Goal: Task Accomplishment & Management: Contribute content

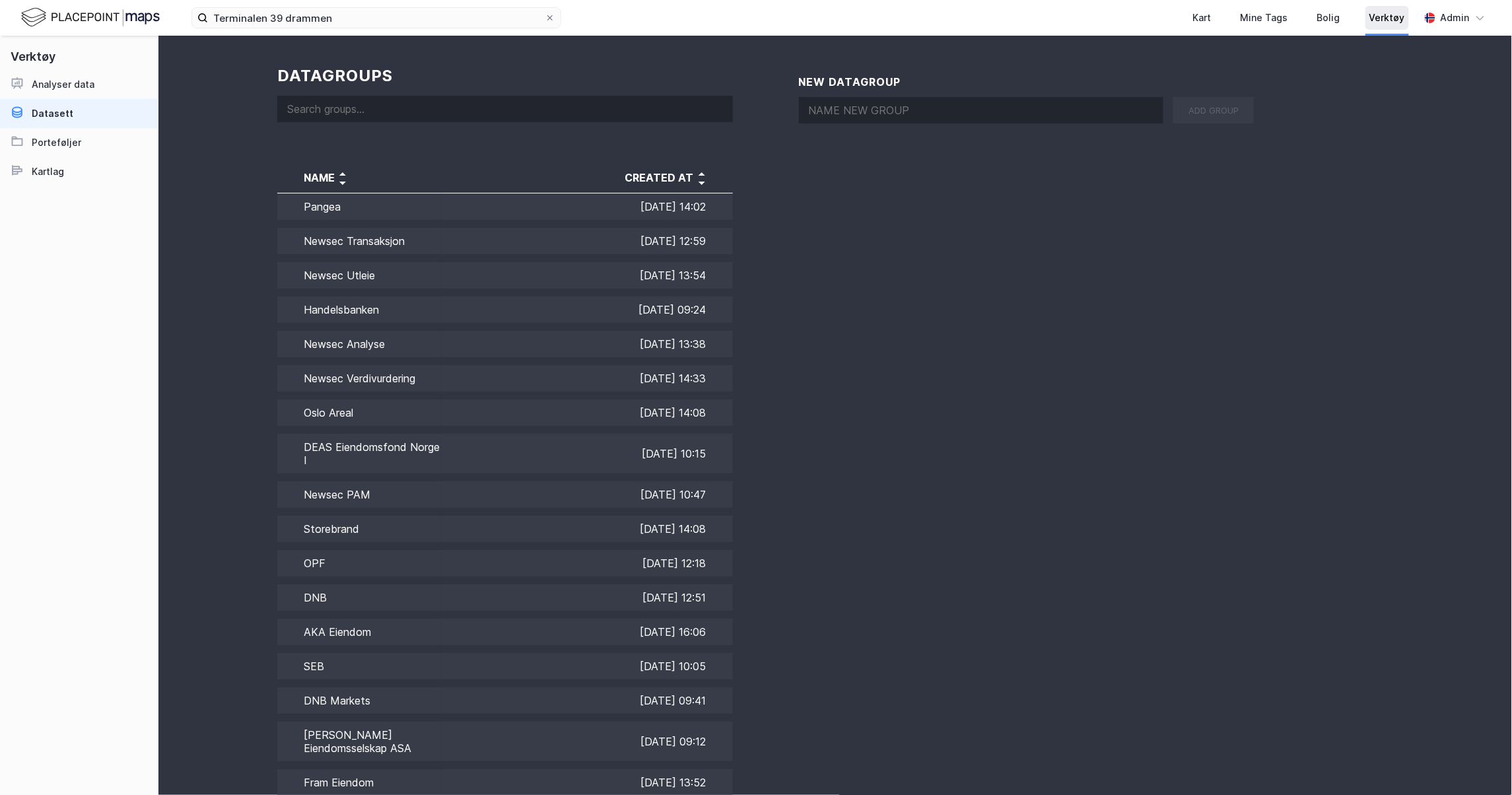
click at [1400, 20] on div "Verktøy" at bounding box center [1387, 17] width 36 height 15
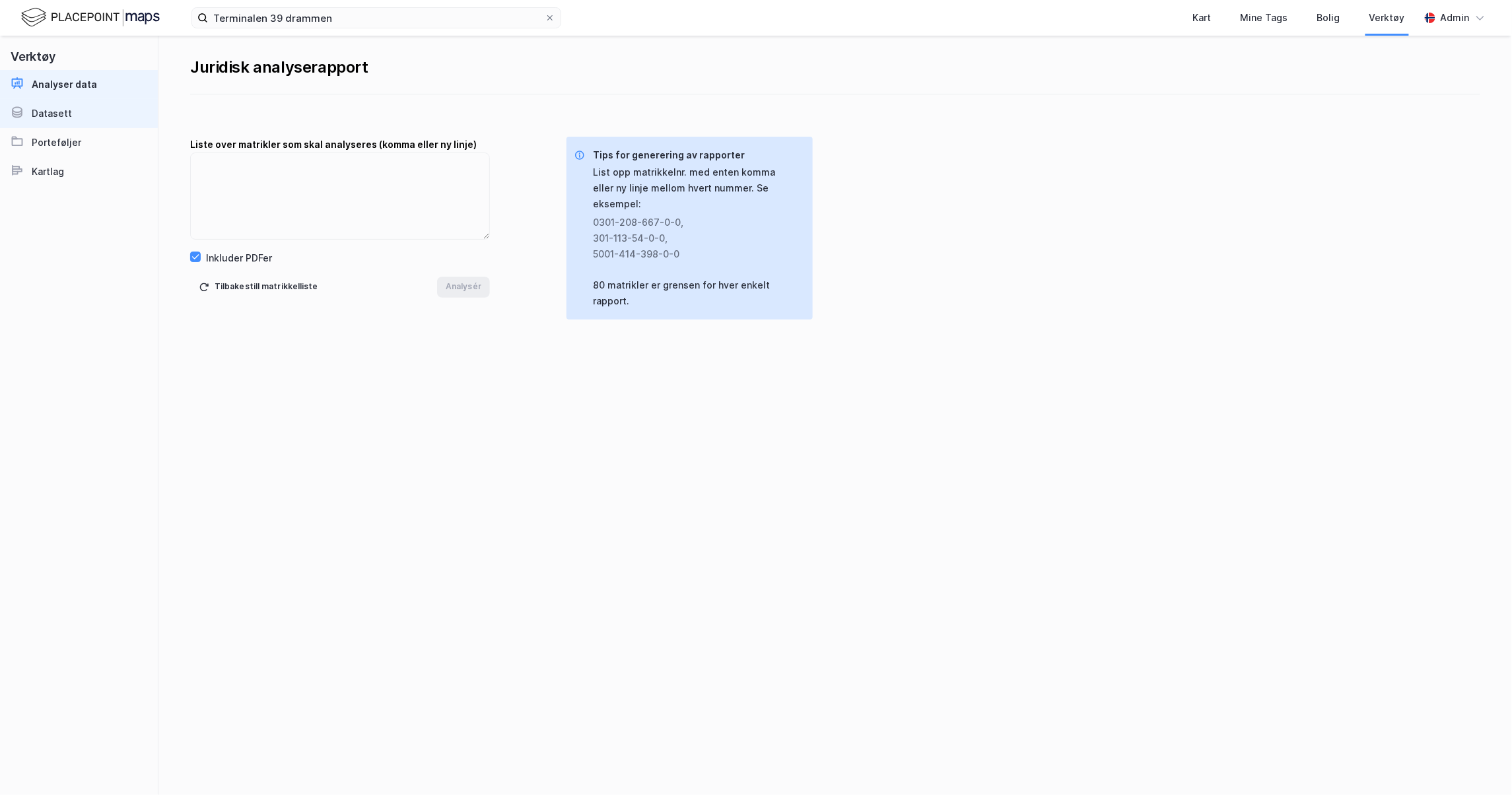
click at [82, 119] on link "Datasett" at bounding box center [78, 114] width 157 height 29
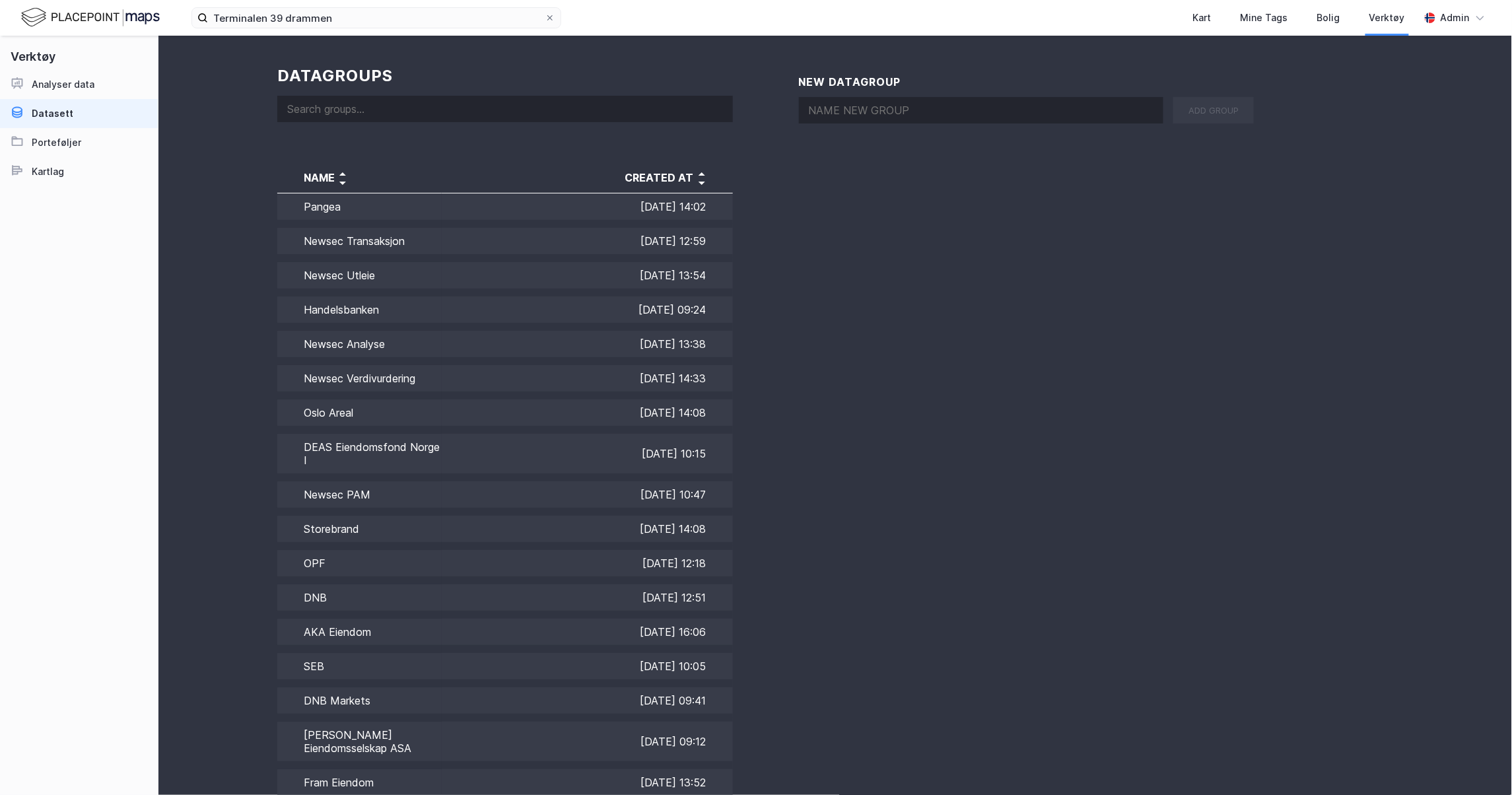
click at [371, 108] on input at bounding box center [505, 108] width 456 height 26
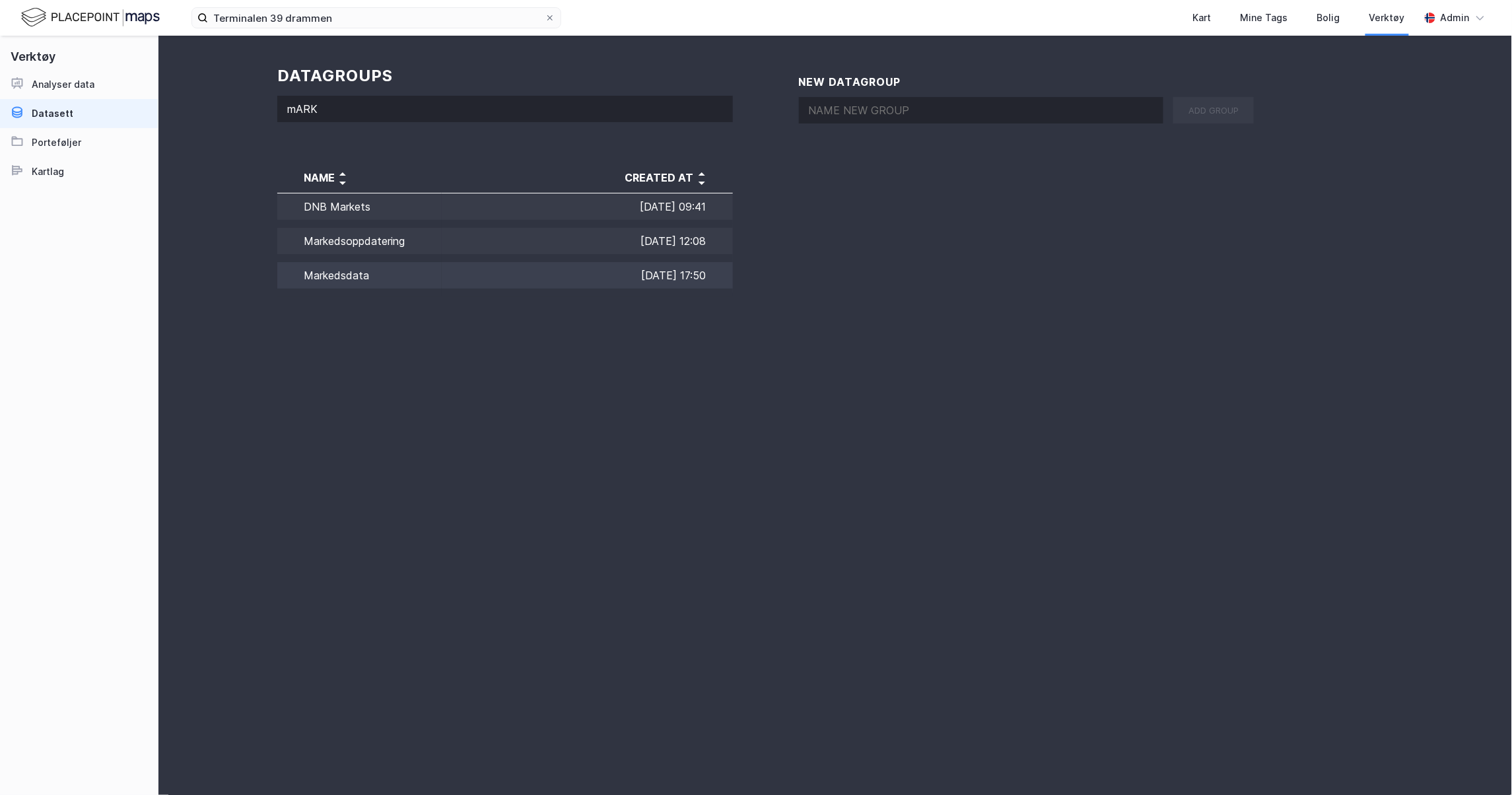
type input "mARK"
click at [418, 264] on td "Markedsdata" at bounding box center [359, 275] width 164 height 35
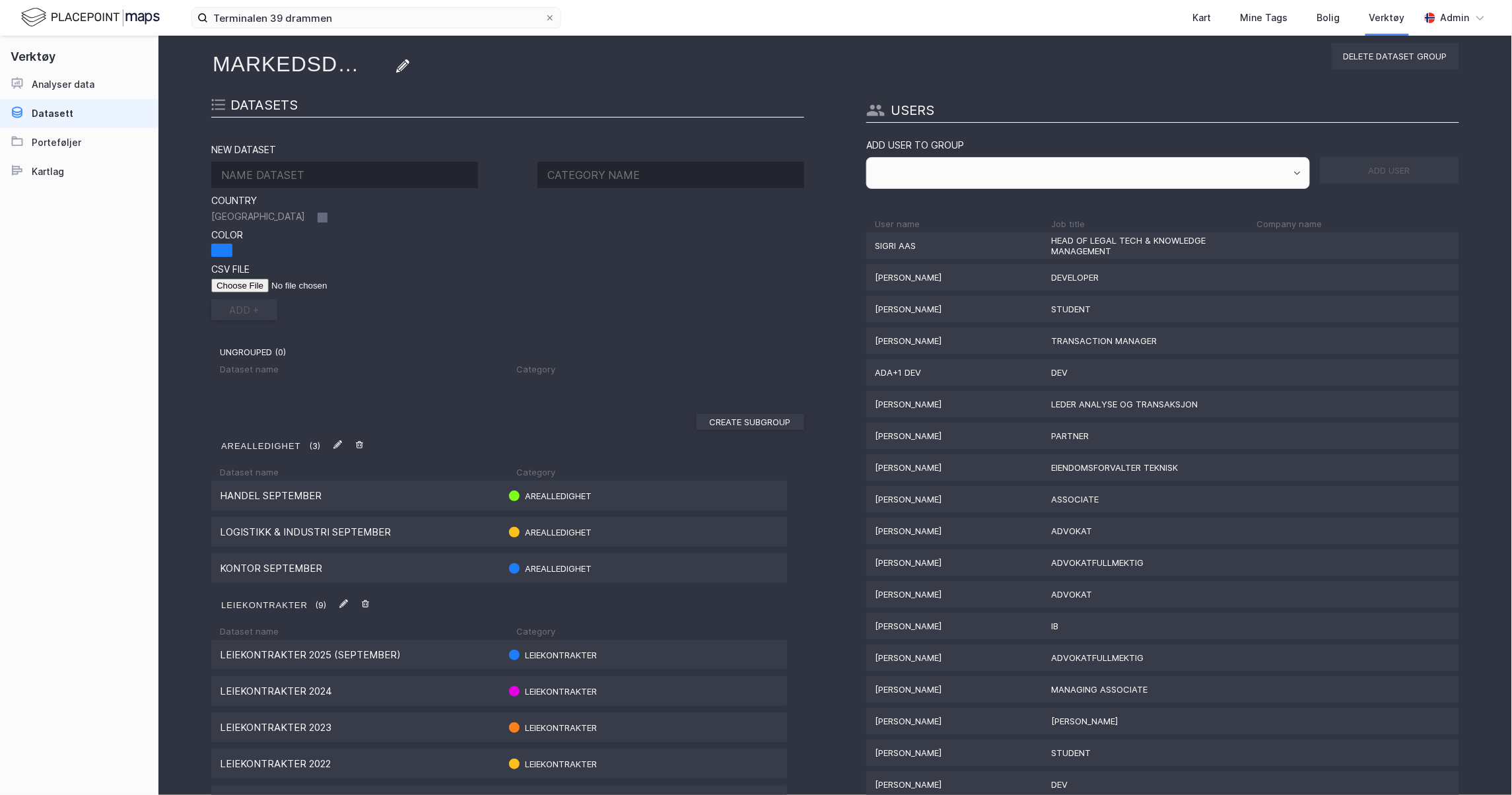
scroll to position [67, 0]
click at [396, 170] on input at bounding box center [345, 175] width 267 height 26
type input "l"
type input "LEIEKONTRAKTER 2025 (OKTOBER)"
click at [233, 289] on input "file" at bounding box center [295, 286] width 167 height 14
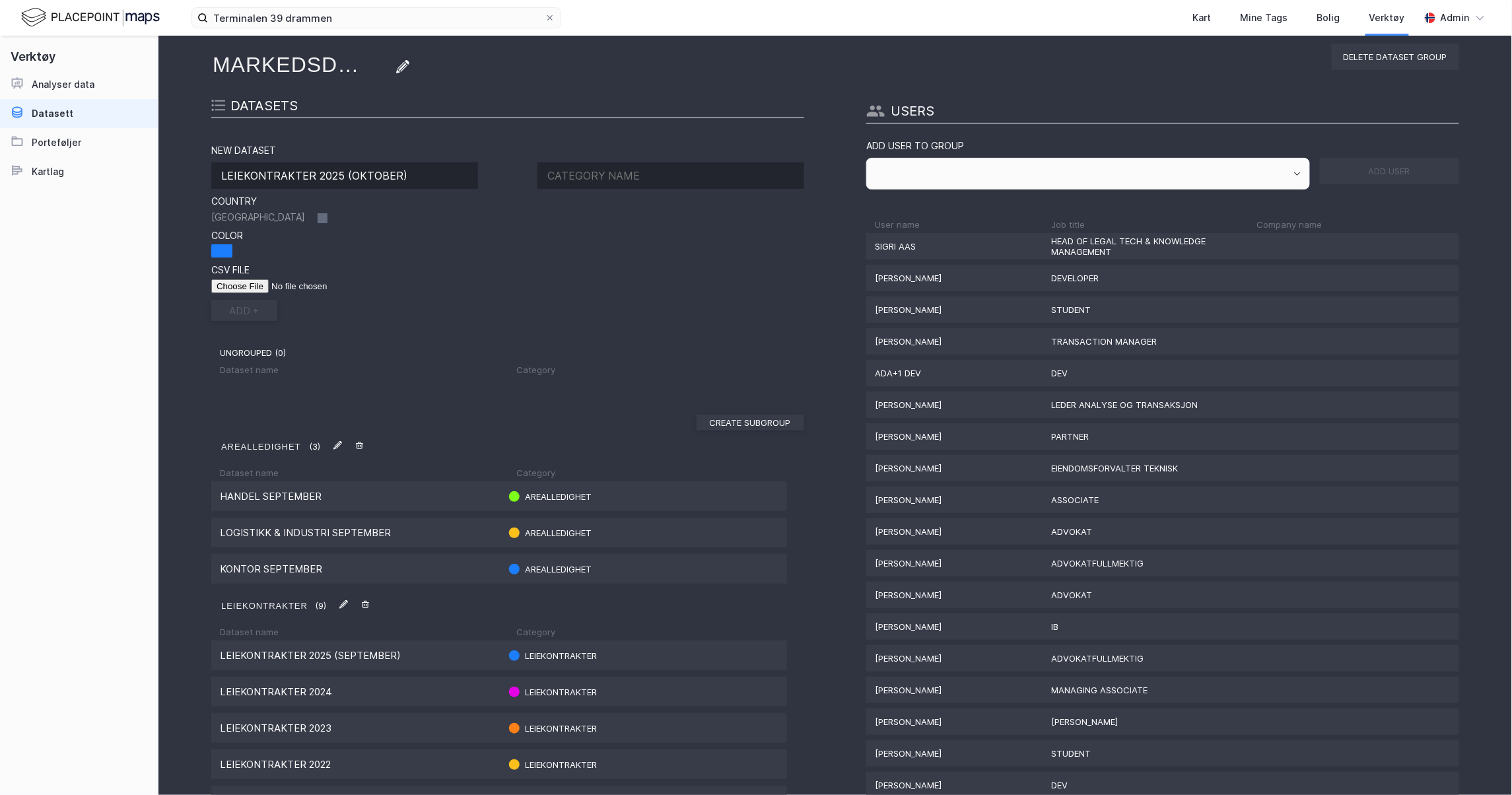
type input "C:\fakepath\Leiepriseksempler [DATE].csv"
click at [582, 180] on input at bounding box center [670, 175] width 267 height 26
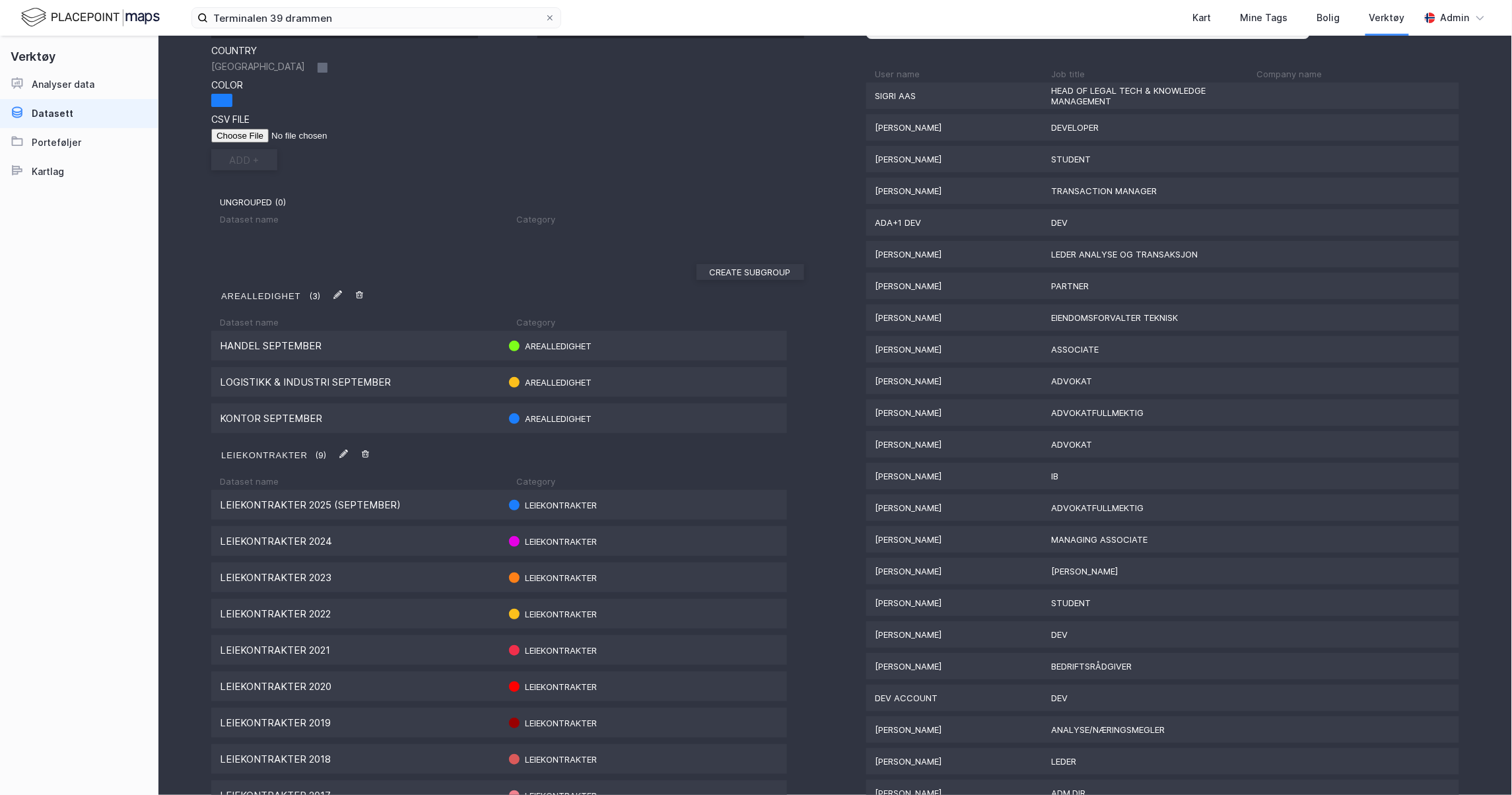
scroll to position [218, 0]
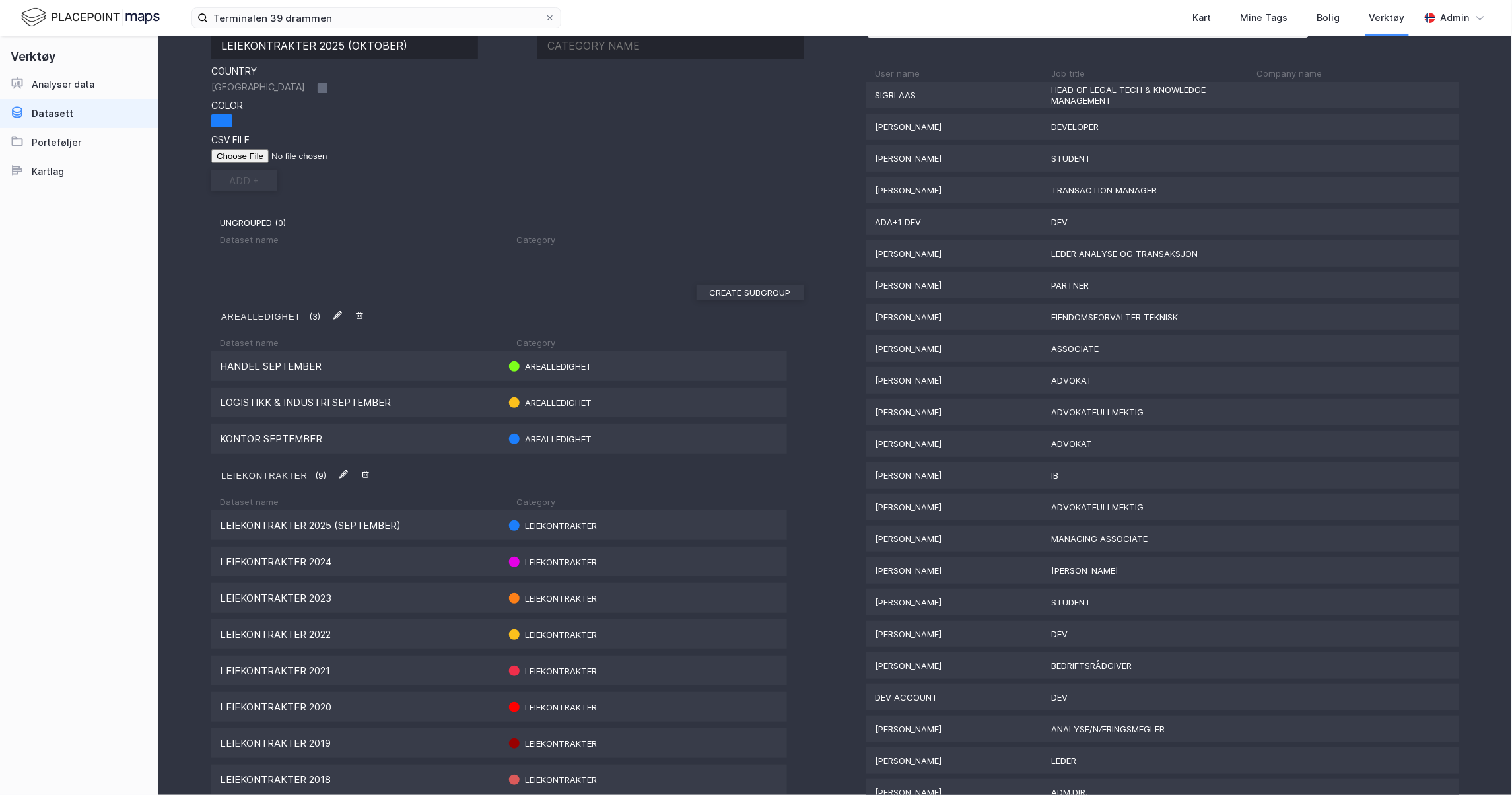
click at [346, 472] on img at bounding box center [343, 474] width 9 height 9
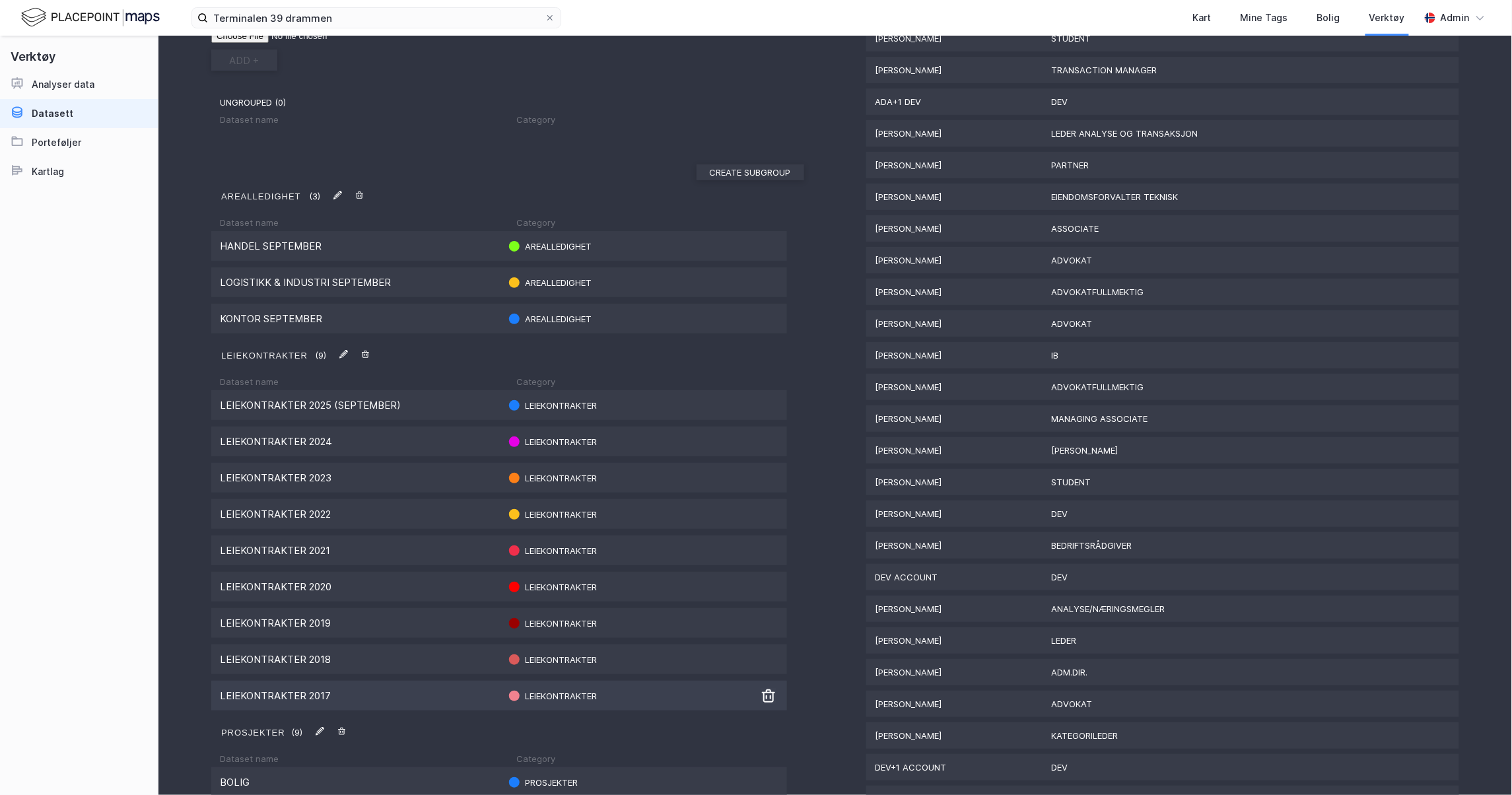
scroll to position [0, 0]
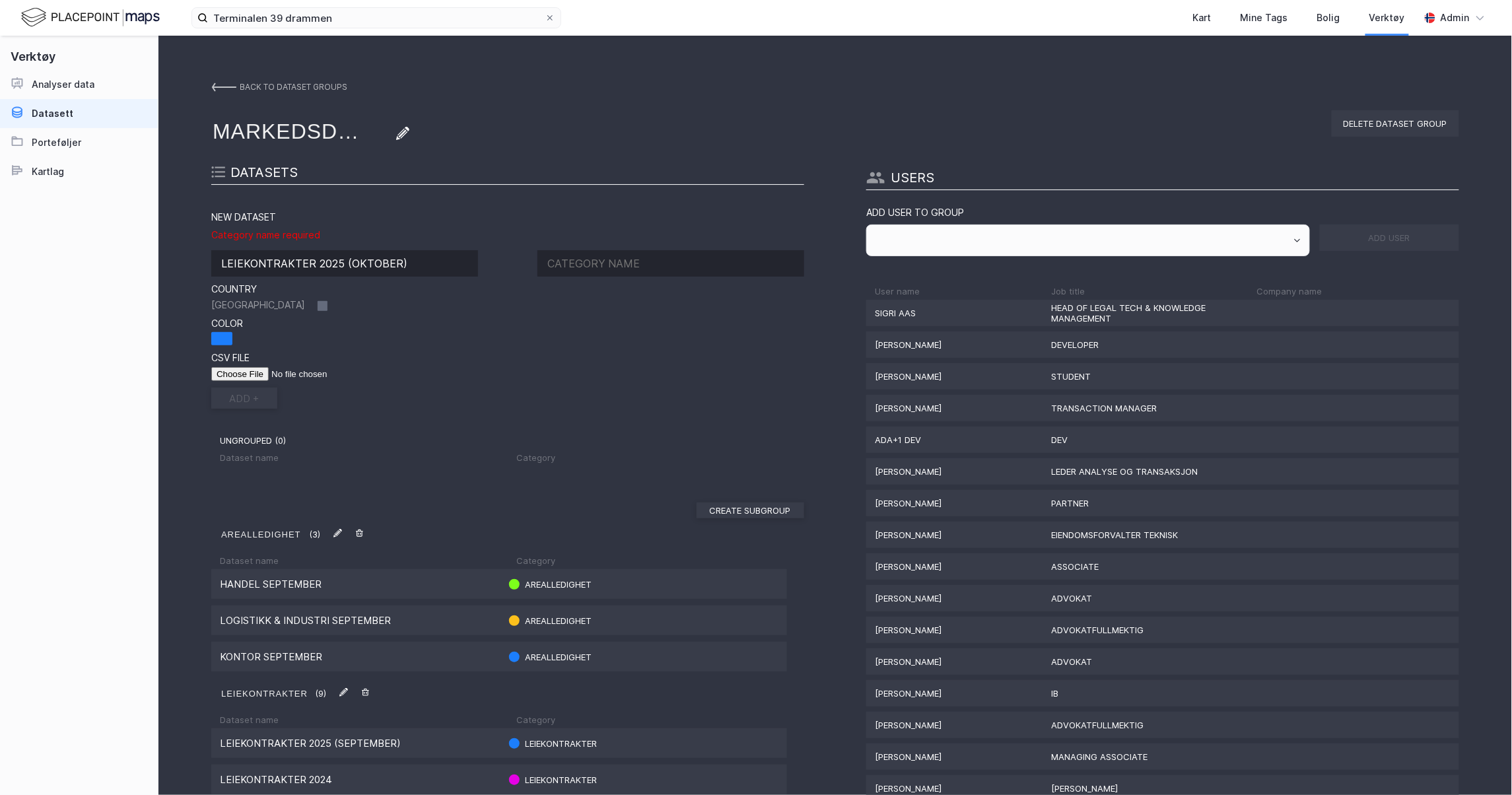
click at [663, 264] on input at bounding box center [670, 263] width 267 height 26
type input "l"
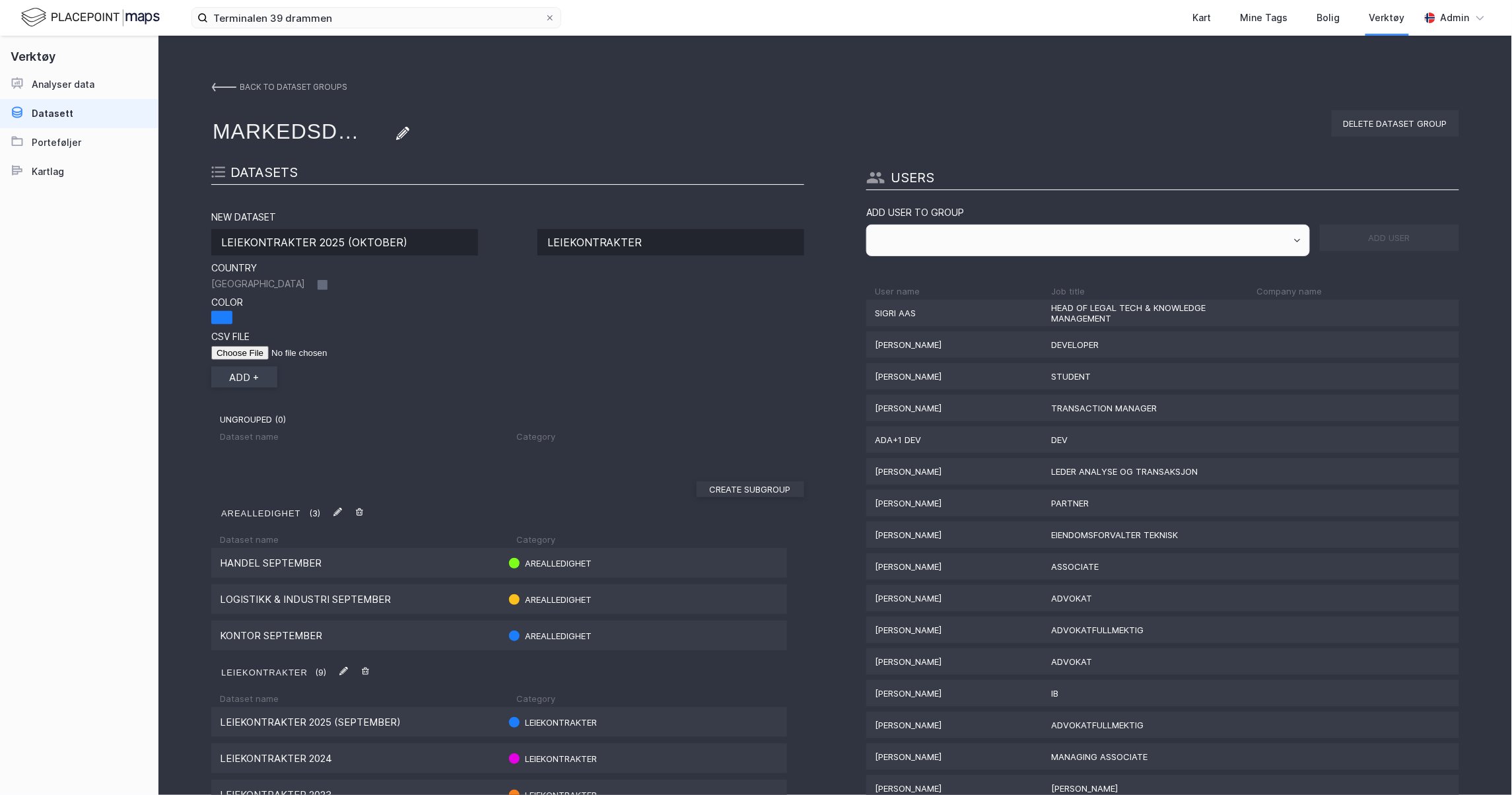
type input "LEIEKONTRAKTER"
click at [242, 379] on button "add +" at bounding box center [244, 377] width 66 height 21
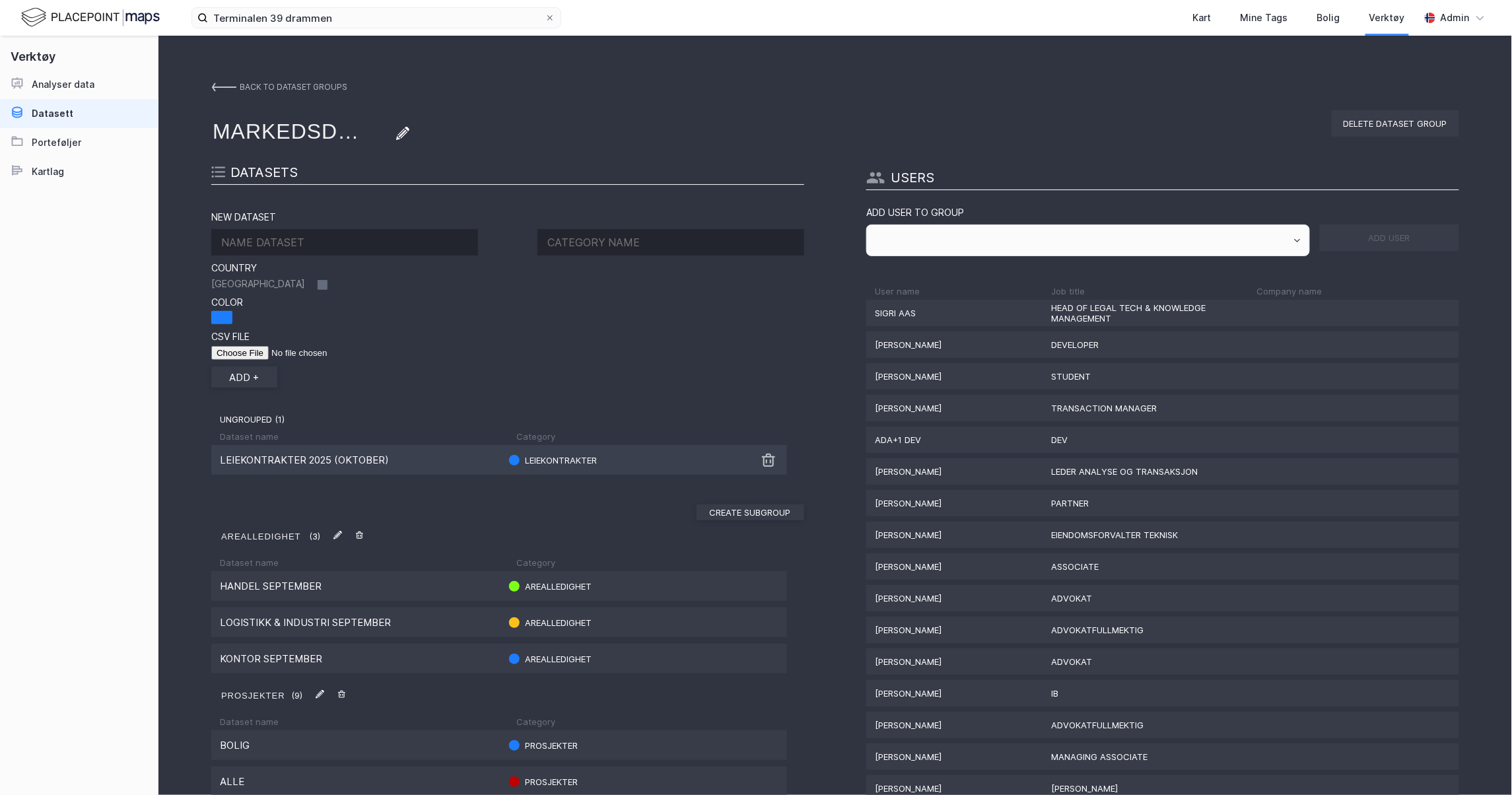
click at [763, 466] on img at bounding box center [769, 460] width 15 height 15
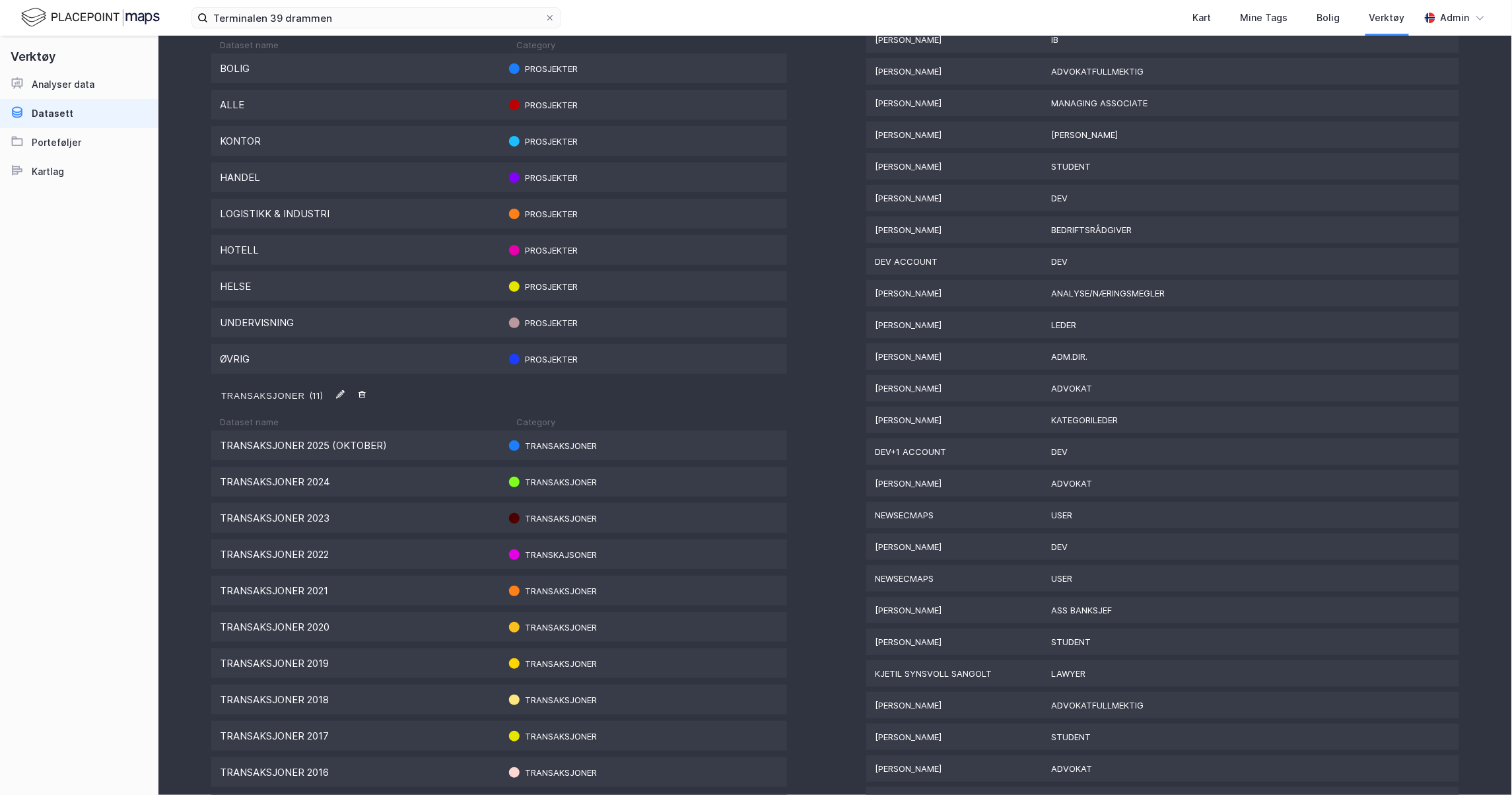
scroll to position [655, 0]
click at [761, 474] on img at bounding box center [769, 480] width 15 height 15
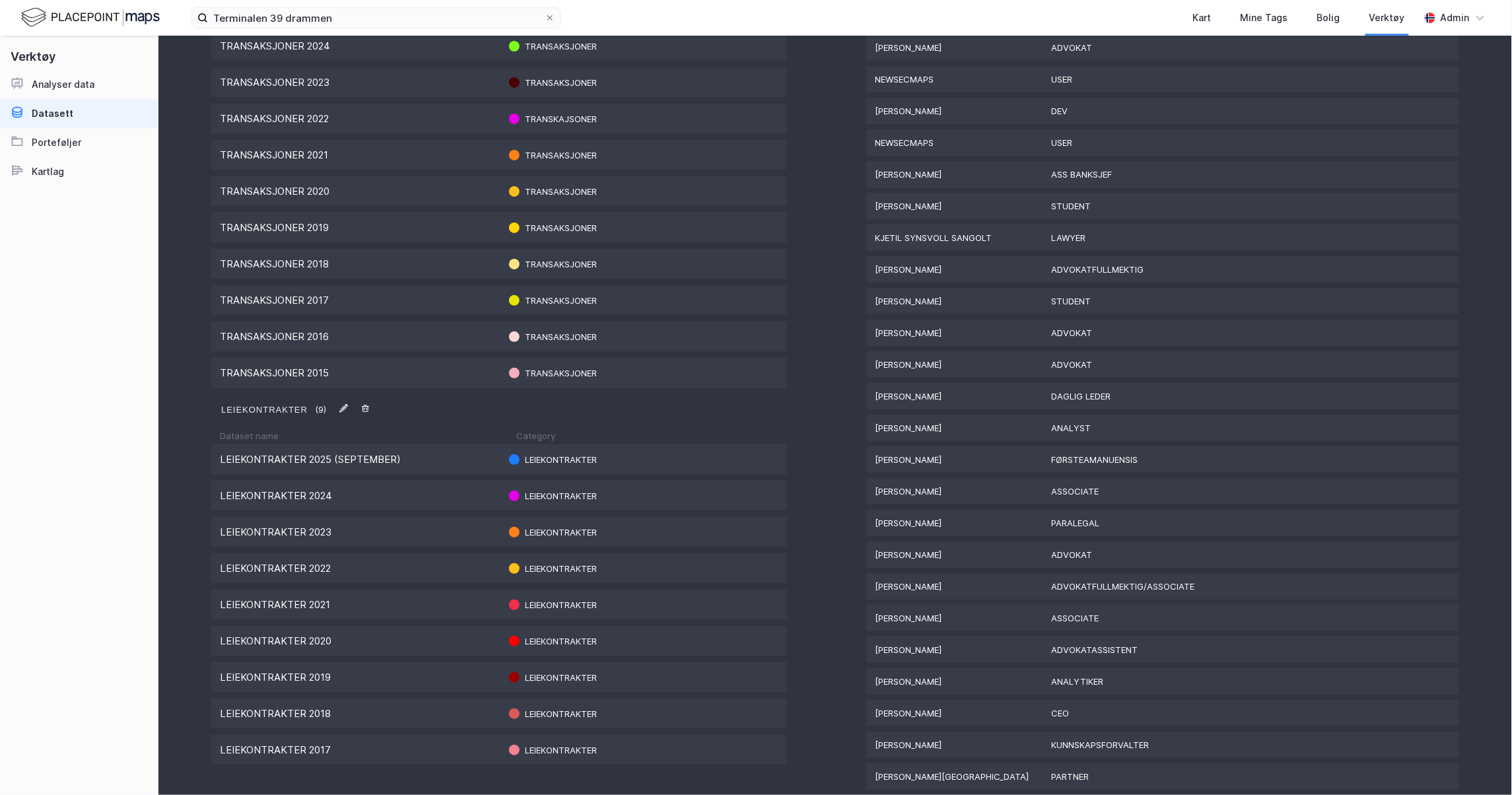
click at [343, 404] on img at bounding box center [343, 408] width 9 height 9
click at [366, 404] on img at bounding box center [365, 408] width 9 height 9
click at [345, 464] on div "Leiekontrakter 2025 (september) Leiekontrakter" at bounding box center [499, 459] width 576 height 30
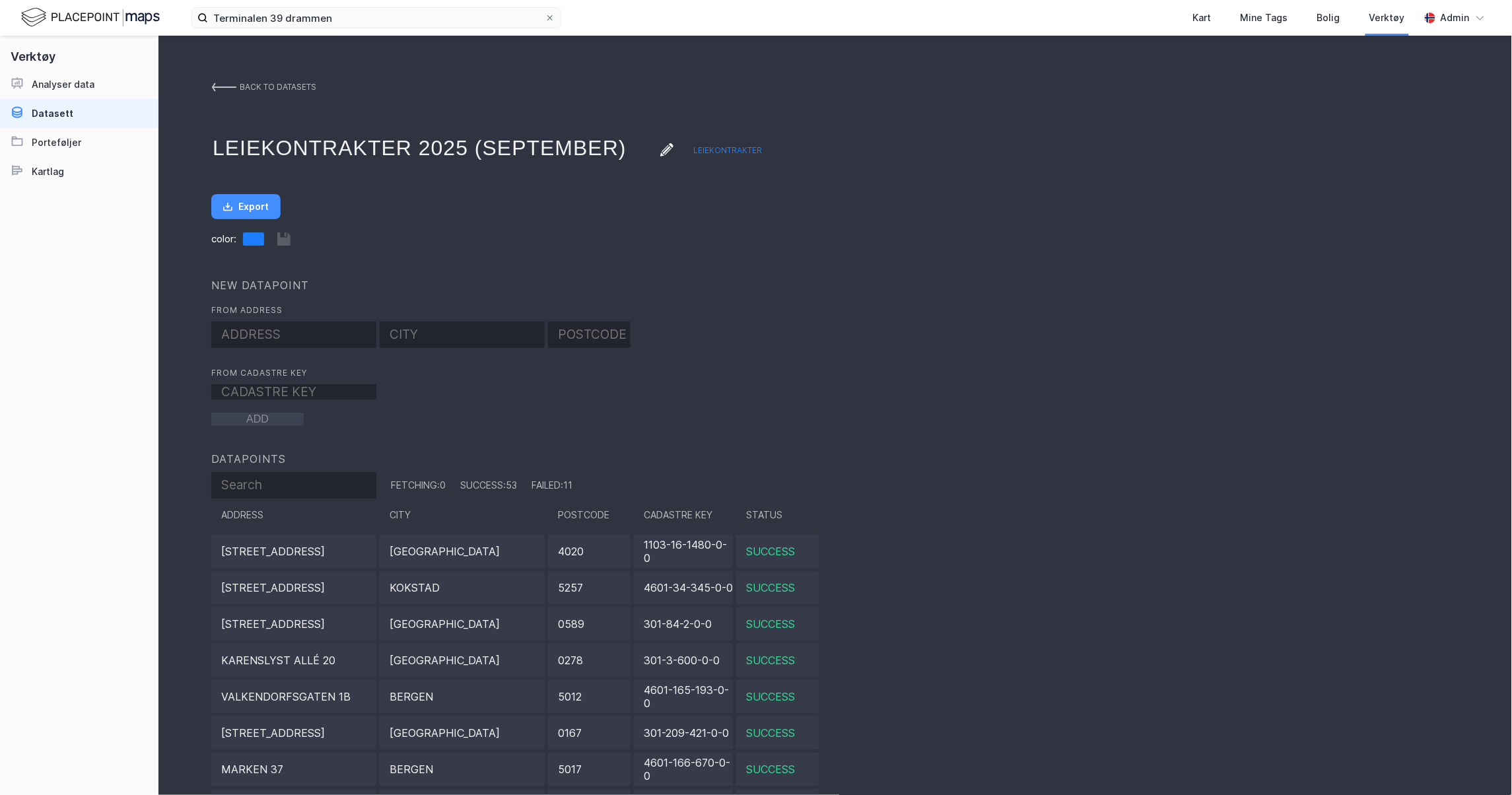
click at [220, 82] on img at bounding box center [224, 87] width 25 height 11
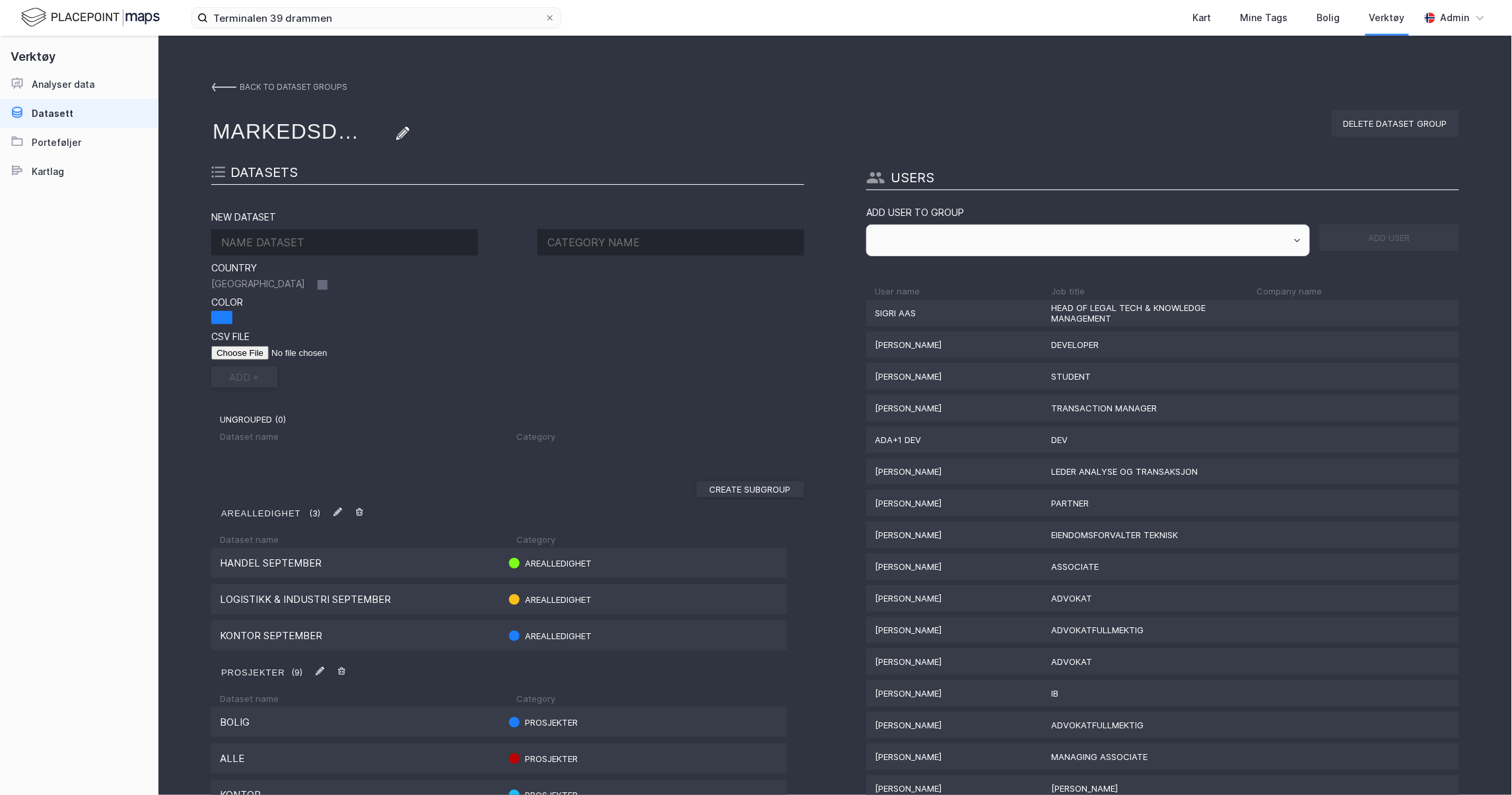
click at [217, 172] on img at bounding box center [218, 172] width 14 height 12
click at [231, 349] on input "file" at bounding box center [295, 353] width 167 height 14
type input "C:\fakepath\Leiepriseksempler [DATE].csv"
click at [288, 243] on input at bounding box center [345, 241] width 267 height 26
type input "LEIEKONTRAKTER 2025 (OKTOBER)"
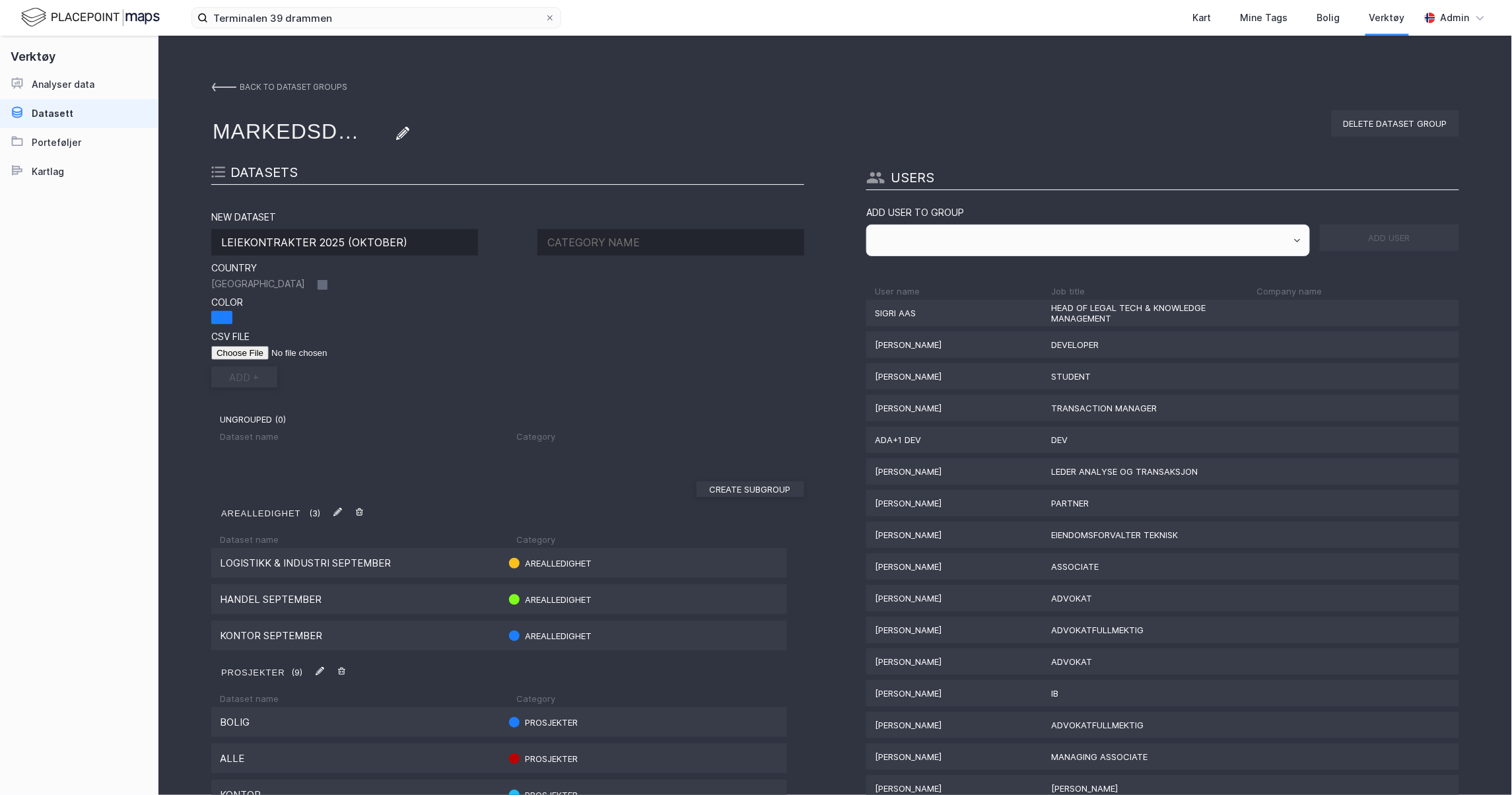
click at [594, 243] on input at bounding box center [670, 241] width 267 height 26
type input "LEIEKONKTRAKTER"
click at [249, 375] on button "add +" at bounding box center [244, 377] width 66 height 21
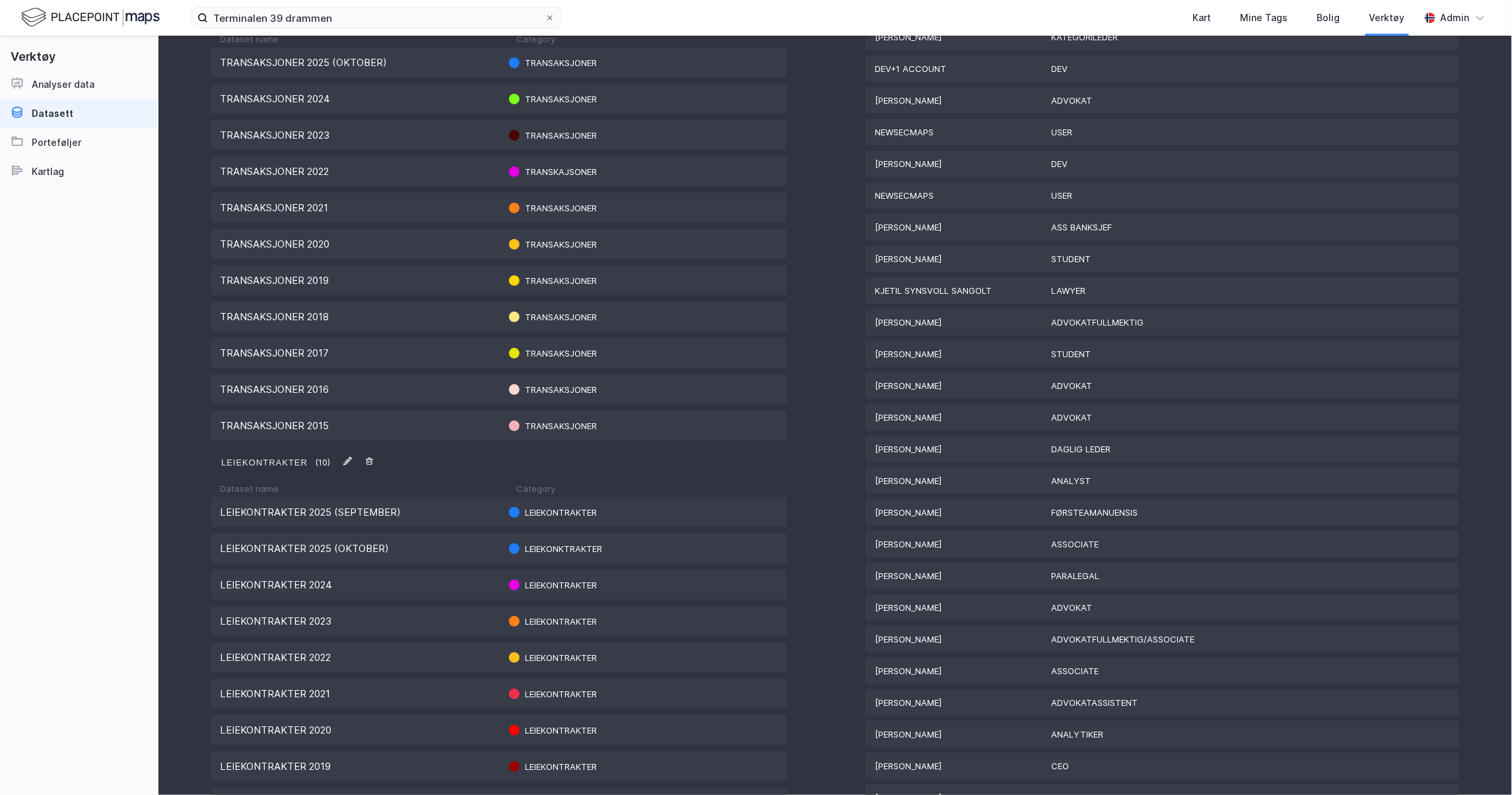
scroll to position [1014, 0]
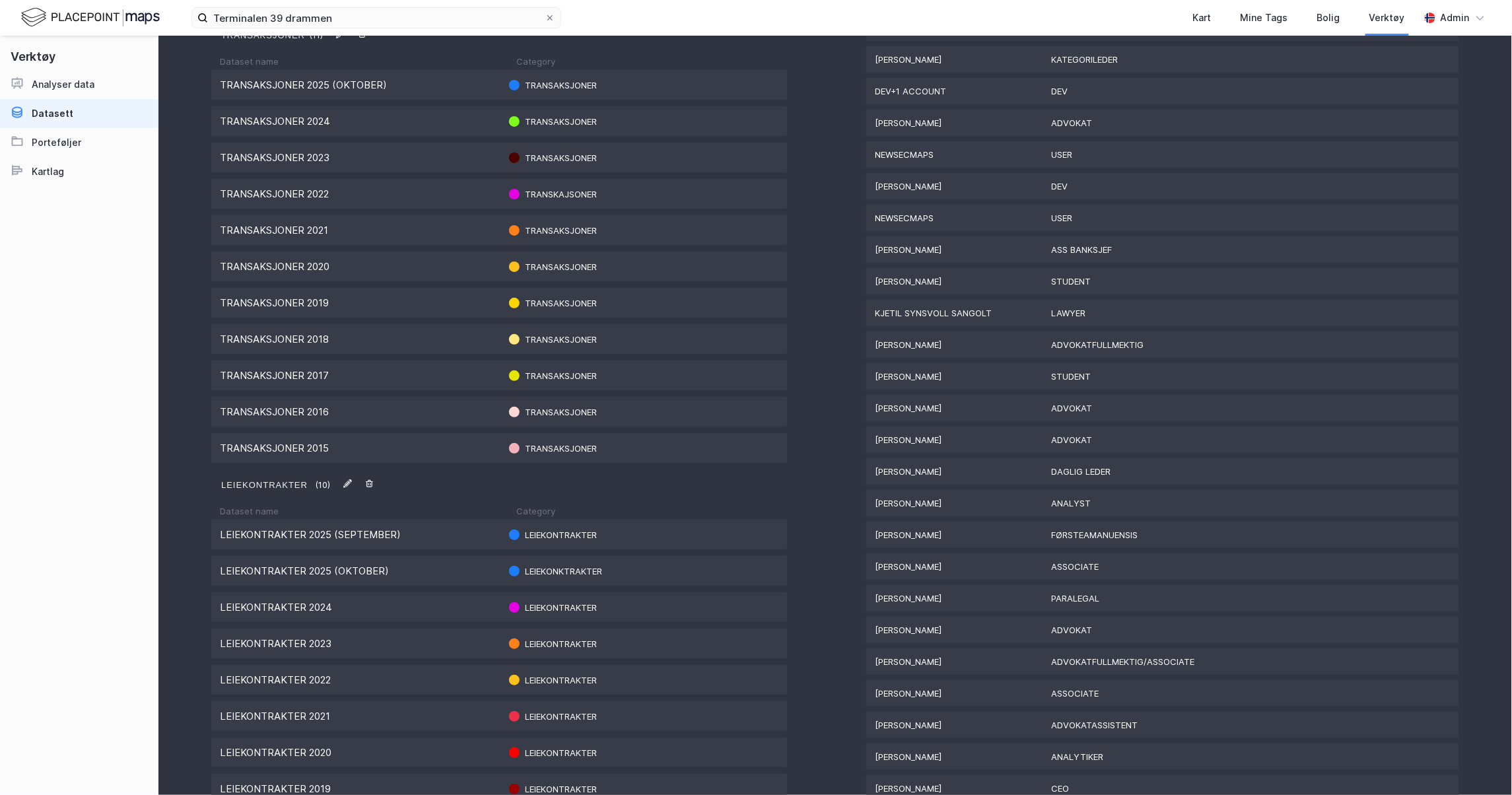
click at [385, 539] on div "Leiekontrakter 2025 (september) Leiekontrakter" at bounding box center [499, 534] width 576 height 30
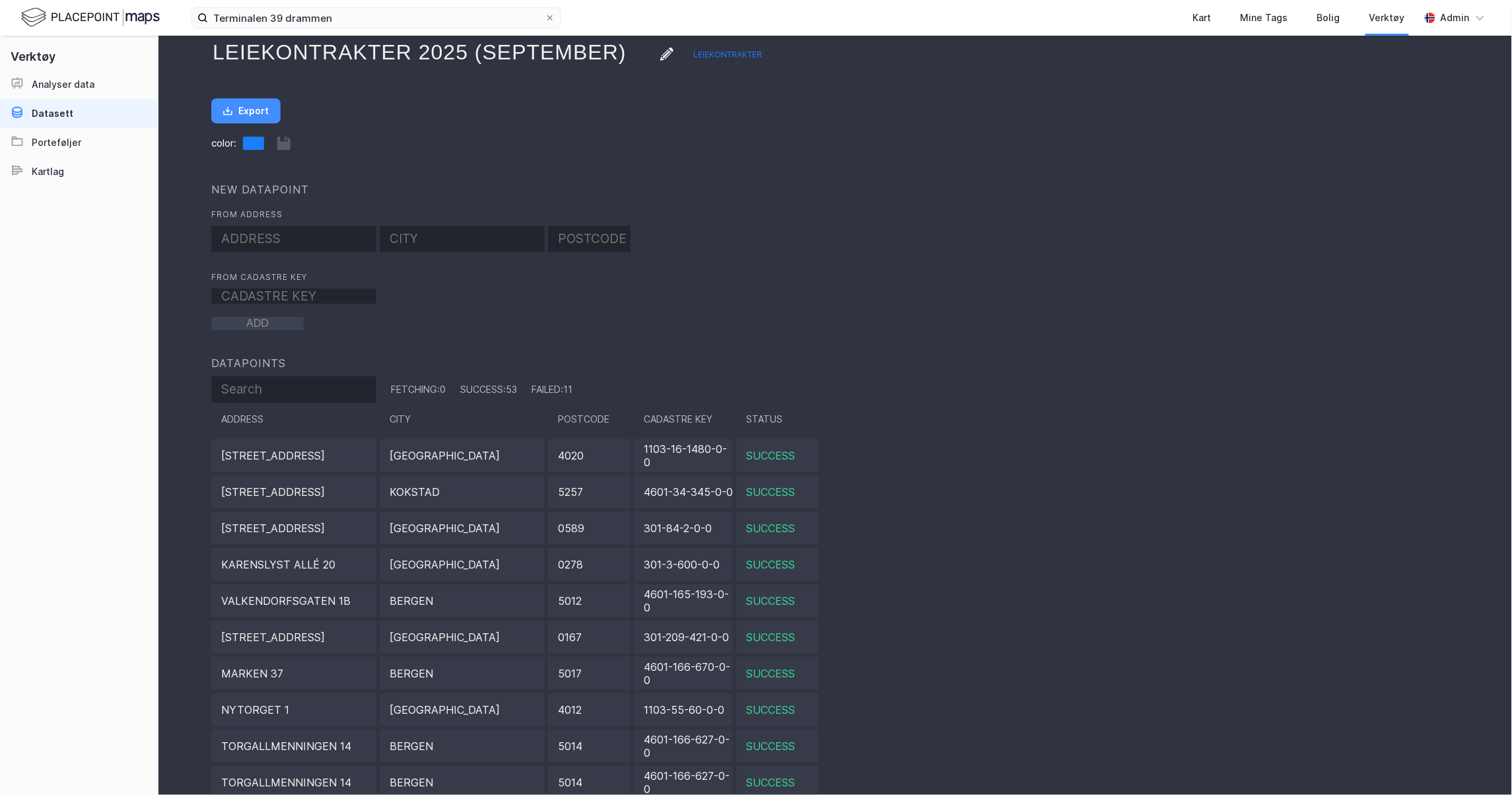
scroll to position [96, 0]
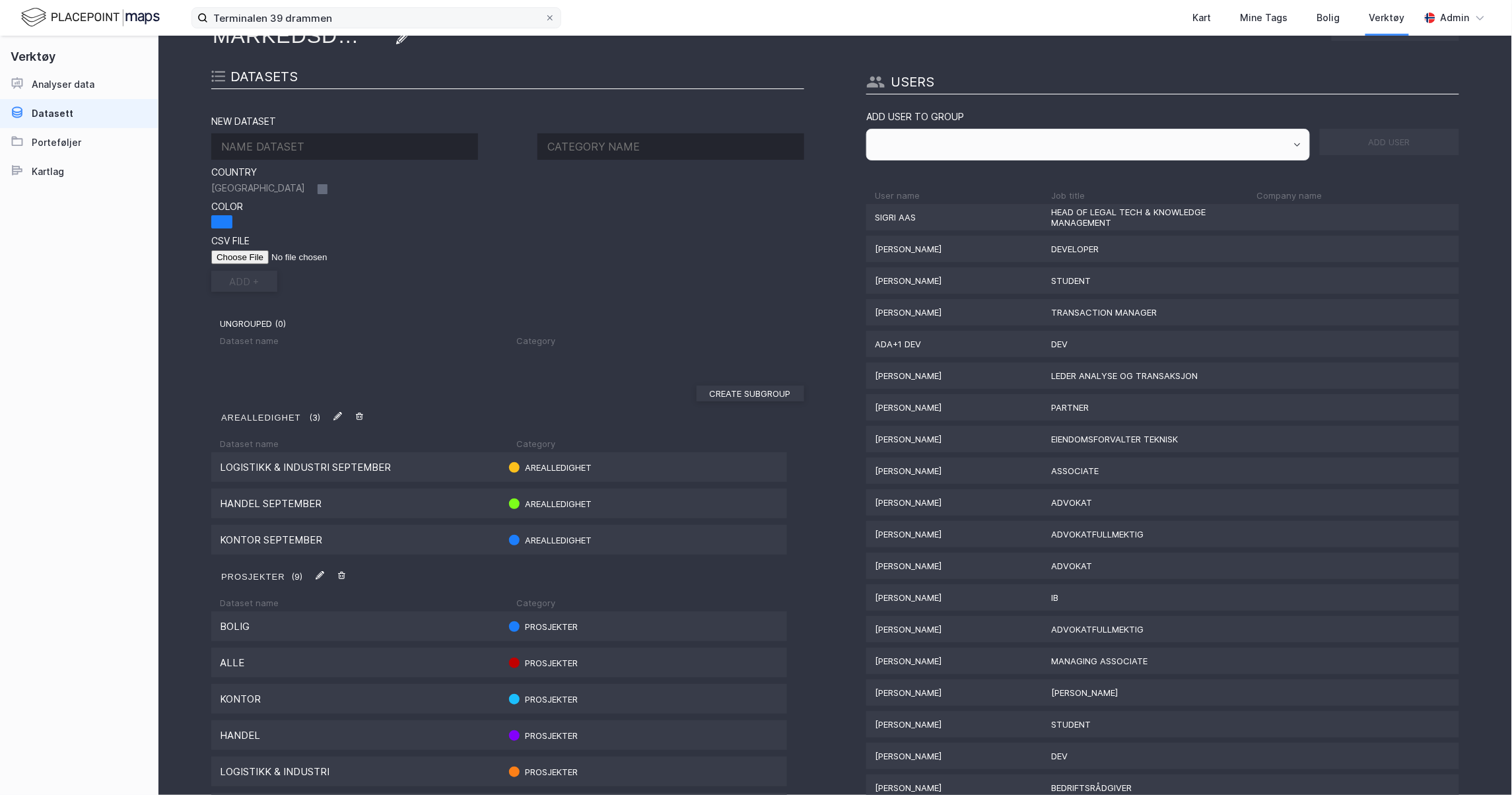
scroll to position [1014, 0]
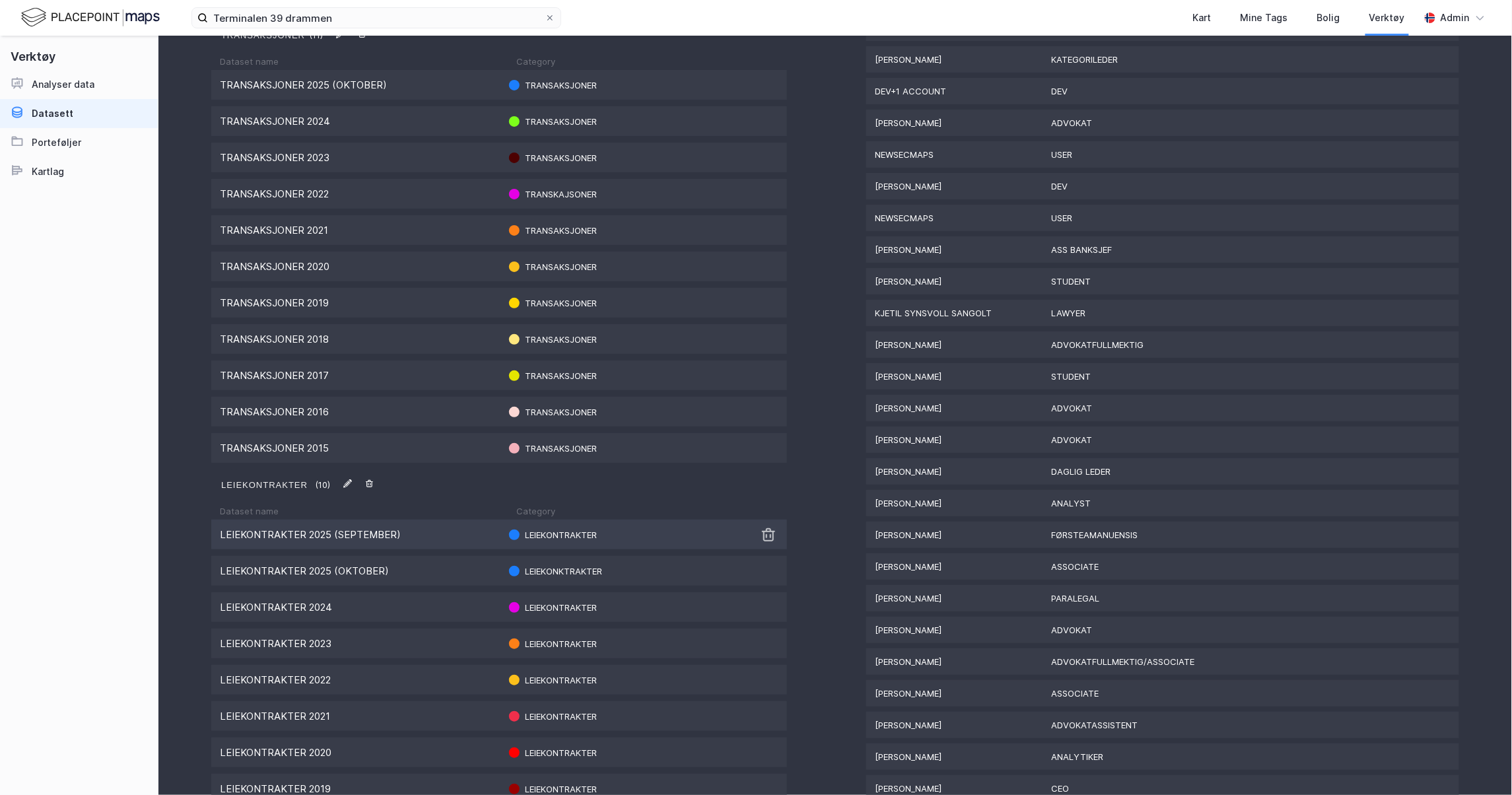
click at [762, 533] on img at bounding box center [769, 535] width 15 height 15
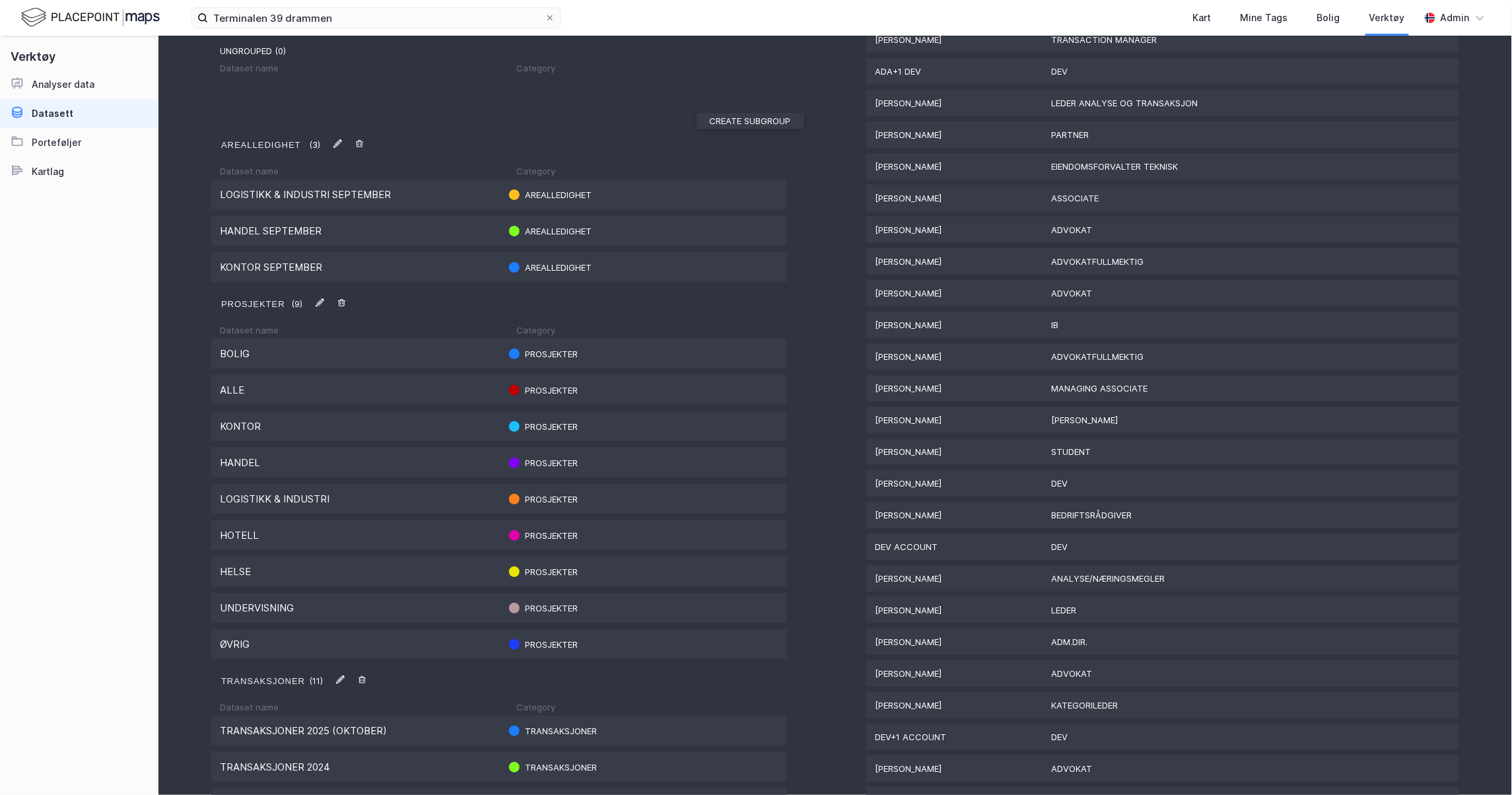
scroll to position [0, 0]
